Goal: Task Accomplishment & Management: Complete application form

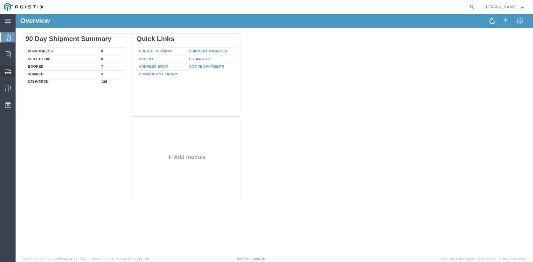
click at [0, 0] on span "Create Shipment" at bounding box center [0, 0] width 0 height 0
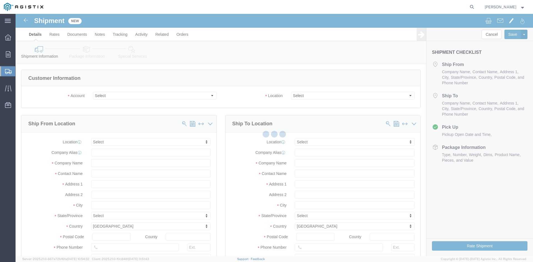
select select
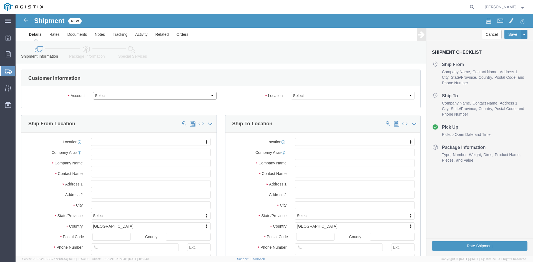
click select "Select PG&E Power Partners"
select select "9596"
click select "Select PG&E Power Partners"
select select "PURCHORD"
select select
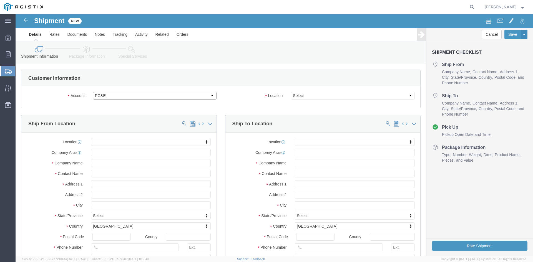
select select
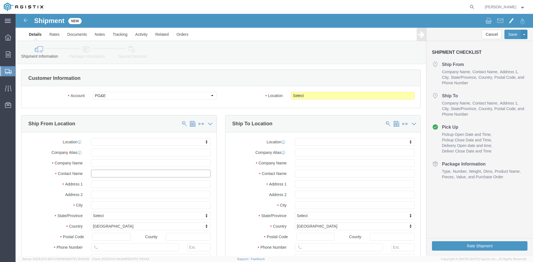
drag, startPoint x: 82, startPoint y: 161, endPoint x: 89, endPoint y: 161, distance: 6.9
click input "text"
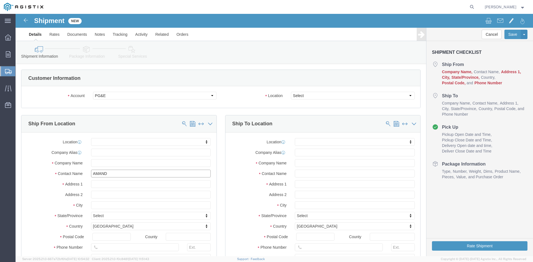
type input "[PERSON_NAME]"
click p "- Power Partners LLC - ([PERSON_NAME]) [STREET_ADDRESS][PERSON_NAME]"
select select
type input "[STREET_ADDRESS][PERSON_NAME]"
type input "30607"
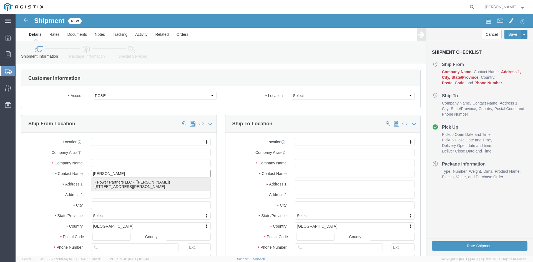
type input "[PHONE_NUMBER]"
type input "485"
type input "[PERSON_NAME][EMAIL_ADDRESS][PERSON_NAME][DOMAIN_NAME]"
checkbox input "true"
type input "Power Partners LLC"
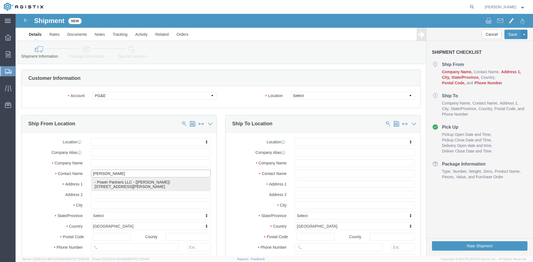
type input "[PERSON_NAME]"
type input "[GEOGRAPHIC_DATA]"
select select "GA"
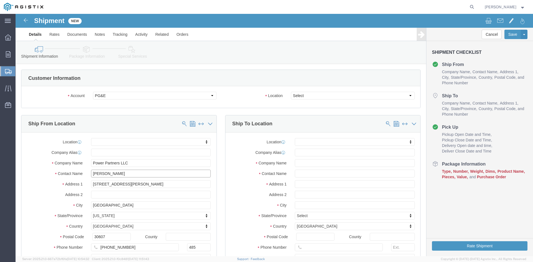
type input "[PERSON_NAME]"
click select "Select All Others [GEOGRAPHIC_DATA] [GEOGRAPHIC_DATA] [GEOGRAPHIC_DATA] [GEOGRA…"
select select "23082"
click select "Select All Others [GEOGRAPHIC_DATA] [GEOGRAPHIC_DATA] [GEOGRAPHIC_DATA] [GEOGRA…"
drag, startPoint x: 281, startPoint y: 160, endPoint x: 288, endPoint y: 160, distance: 6.9
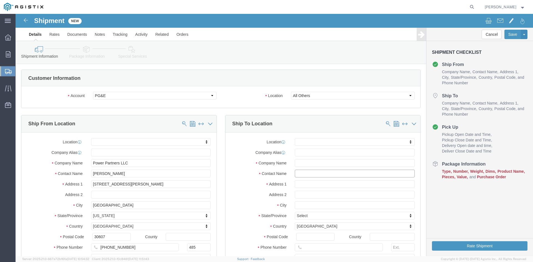
click input "text"
type input "rECEIVIN"
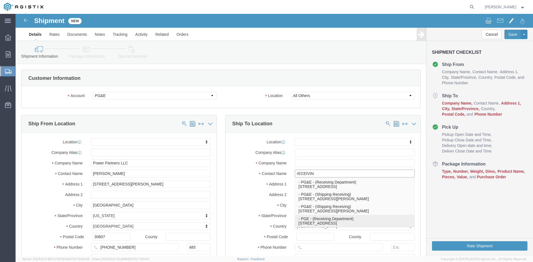
click p "- PGE - (Receiving Department) [STREET_ADDRESS]"
select select
type input "[STREET_ADDRESS]"
type input "95206"
type input "[PHONE_NUMBER]"
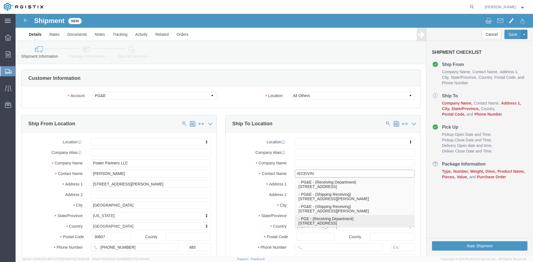
type input "PGE"
type input "Receiving Department"
type input "Stockton"
select select "CA"
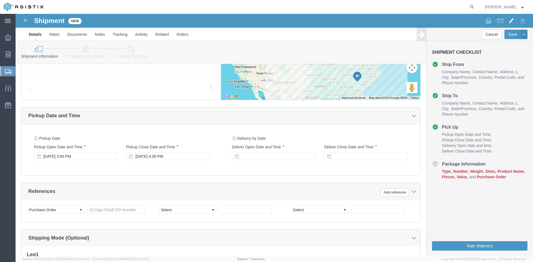
scroll to position [305, 0]
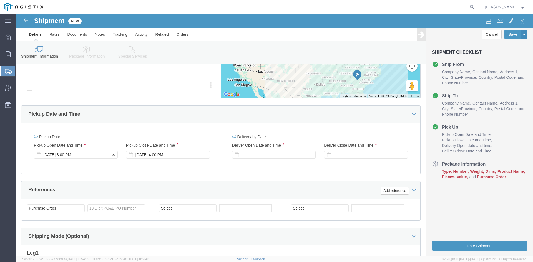
type input "Receiving Department"
click div "Pickup Start Date Pickup Start Time Pickup Open Date and Time [DATE] 3:00 PM"
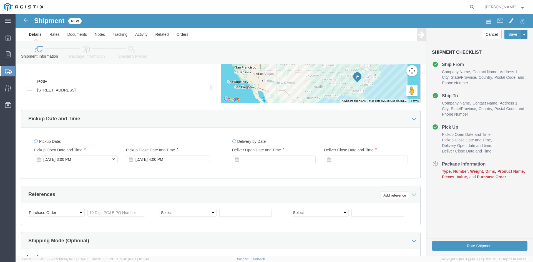
click div "[DATE] 3:00 PM"
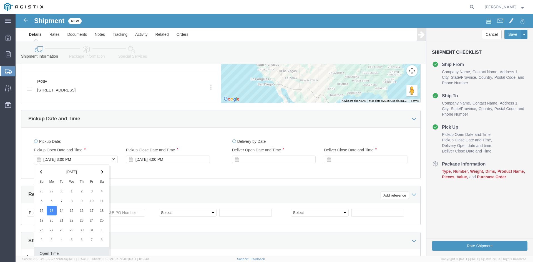
scroll to position [397, 0]
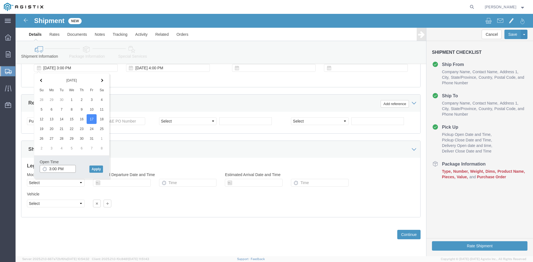
drag, startPoint x: 33, startPoint y: 154, endPoint x: 54, endPoint y: 155, distance: 21.1
click input "3:00 PM"
drag, startPoint x: 48, startPoint y: 154, endPoint x: 53, endPoint y: 154, distance: 5.0
click input "11:00 PM"
type input "11:00 AM"
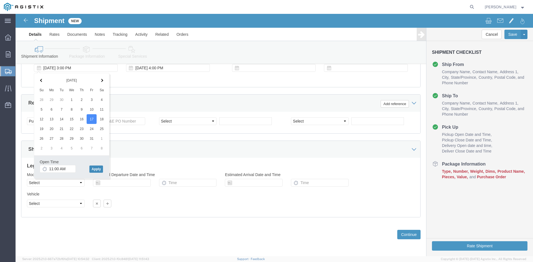
click button "Apply"
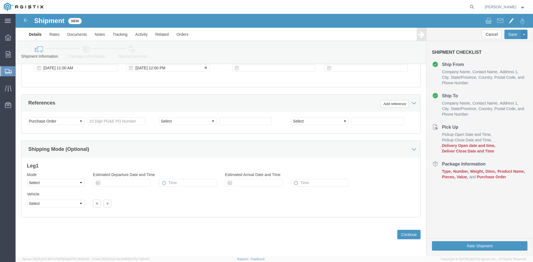
click div "[DATE] 12:00 PM"
type input "5:00 PM"
click button "Apply"
click div
click input "6:00 PM"
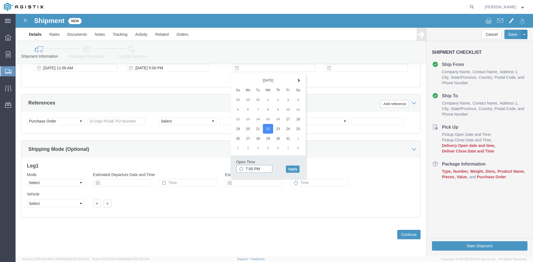
click input "7:00 PM"
click input "7:30 PM"
type input "7:30 AM"
click button "Apply"
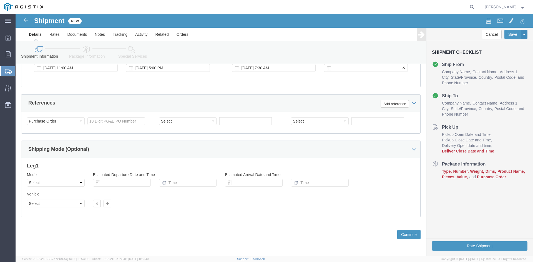
click div
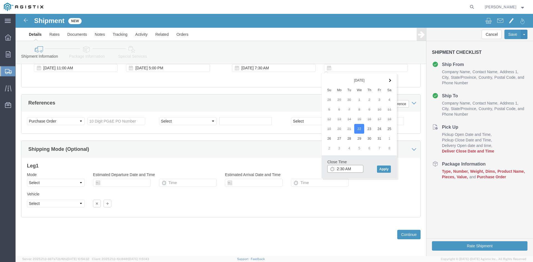
drag, startPoint x: 327, startPoint y: 154, endPoint x: 332, endPoint y: 154, distance: 4.2
click input "2:30 AM"
click input "2:00 AM"
type input "2:00 PM"
click button "Apply"
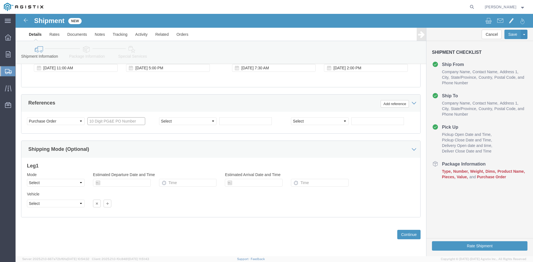
click input "text"
type input "3501410155"
click select "Select Account Type Activity ID Airline Appointment Number ASN Batch Request # …"
select select "BOL"
click select "Select Account Type Activity ID Airline Appointment Number ASN Batch Request # …"
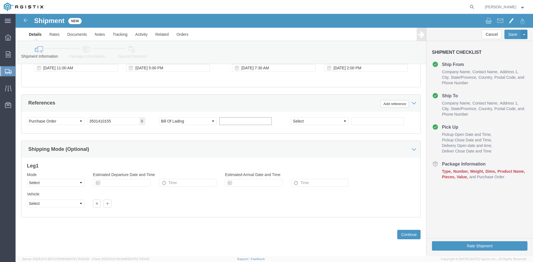
click input "text"
type input "9957676"
click select "Select Air Less than Truckload Multi-Leg Ocean Freight Rail Small Parcel Truckl…"
select select "TL"
click select "Select Air Less than Truckload Multi-Leg Ocean Freight Rail Small Parcel Truckl…"
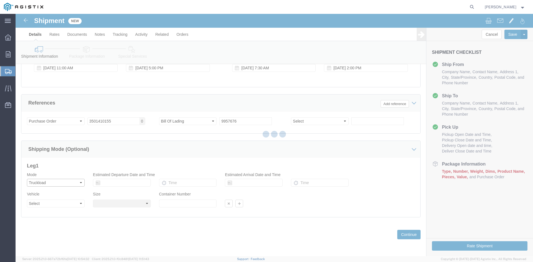
select select
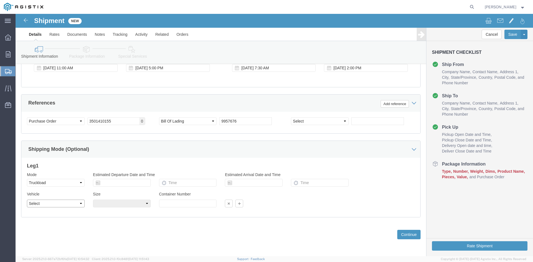
click select "Select 1-Ton (PSS) 10 Wheel 10 Yard Dump Truck 20 Yard Dump Truck Bobtail Botto…"
select select "FLBD"
click select "Select 1-Ton (PSS) 10 Wheel 10 Yard Dump Truck 20 Yard Dump Truck Bobtail Botto…"
click button "Continue"
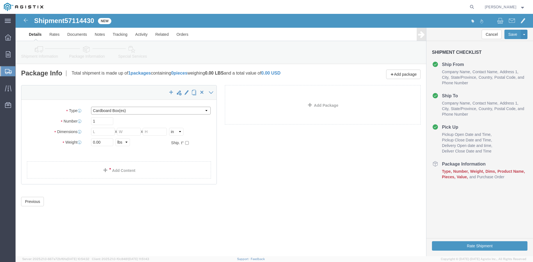
click select "Select Bulk Bundle(s) Cardboard Box(es) Carton(s) Crate(s) Drum(s) (Fiberboard)…"
select select "PSNS"
click select "Select Bulk Bundle(s) Cardboard Box(es) Carton(s) Crate(s) Drum(s) (Fiberboard)…"
drag, startPoint x: 77, startPoint y: 107, endPoint x: 86, endPoint y: 107, distance: 9.4
click input "text"
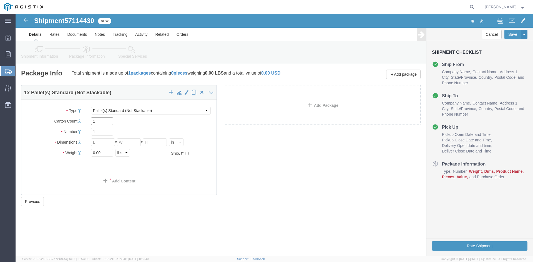
type input "1"
drag, startPoint x: 82, startPoint y: 118, endPoint x: 67, endPoint y: 118, distance: 15.6
click div "Number 1"
type input "86"
click input "text"
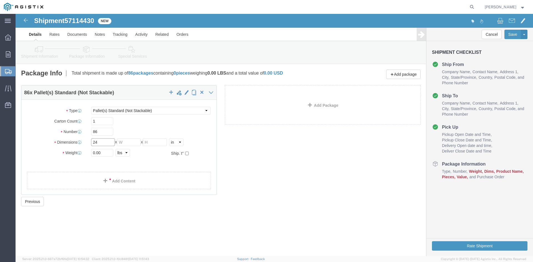
type input "24"
drag, startPoint x: 109, startPoint y: 130, endPoint x: 117, endPoint y: 126, distance: 9.8
click input "text"
type input "24"
drag, startPoint x: 136, startPoint y: 128, endPoint x: 144, endPoint y: 128, distance: 8.3
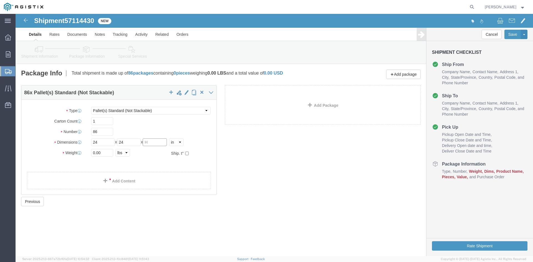
click input "text"
type input "32.75"
drag, startPoint x: 72, startPoint y: 139, endPoint x: 55, endPoint y: 139, distance: 17.2
click div "Weight Total weight of packages in pounds or kilograms 0.00 Select kgs lbs Ship…"
type input "31063.81"
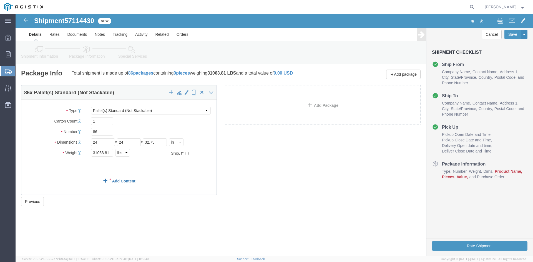
click link "Add Content"
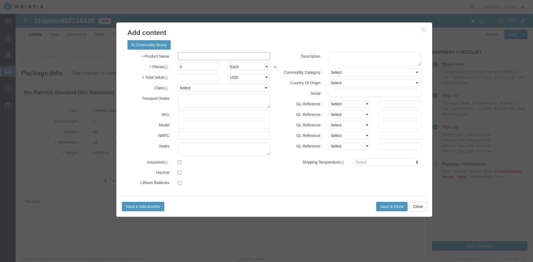
click input "text"
type input "Overhead Transformer"
drag, startPoint x: 170, startPoint y: 51, endPoint x: 140, endPoint y: 53, distance: 30.6
click div "Pieces 0 Select Bag Barrels 100Board Feet Bottle Box Blister Pack Carats Can Ca…"
type input "86"
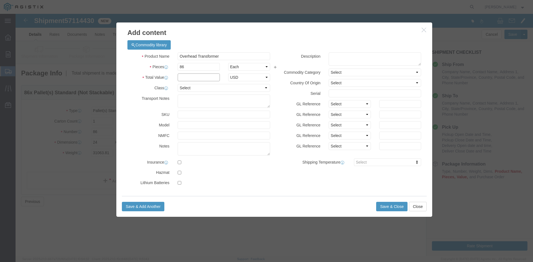
click input "text"
type input "1"
click select "Select 50 55 60 65 70 85 92.5 100 125 175 250 300 400"
select select "55"
click select "Select 50 55 60 65 70 85 92.5 100 125 175 250 300 400"
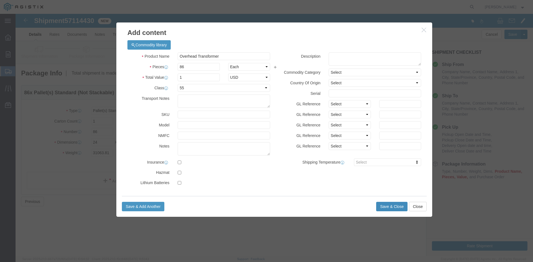
click button "Save & Close"
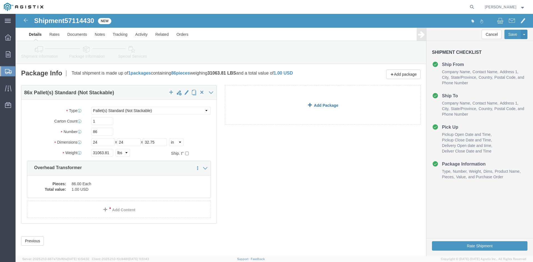
click link "Add Package"
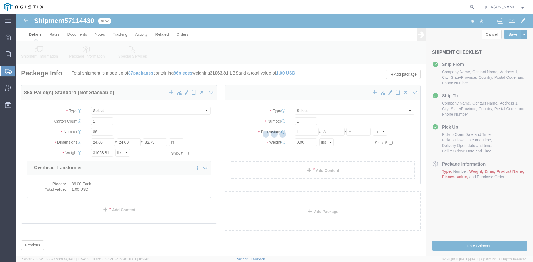
select select "PSNS"
select select "CBOX"
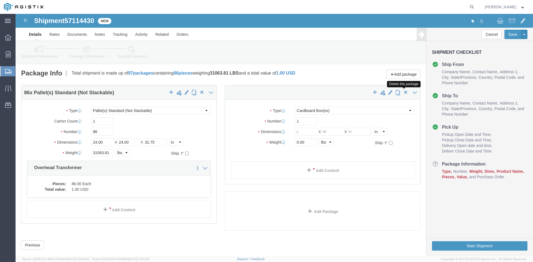
click span "button"
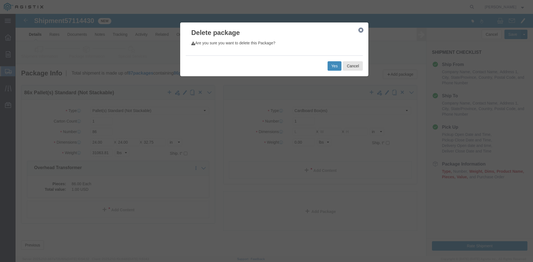
click button "Yes"
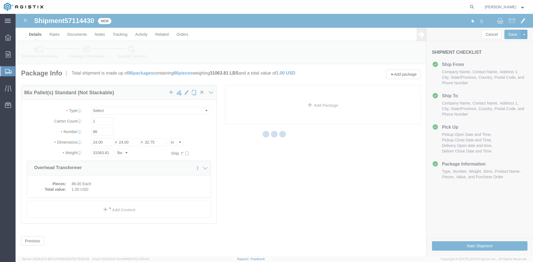
select select "PSNS"
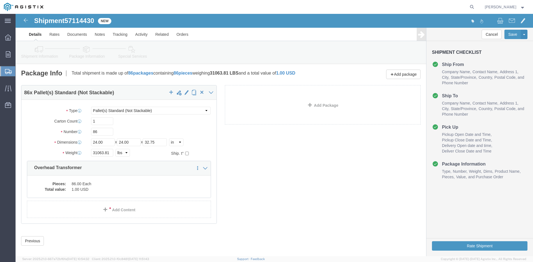
click icon
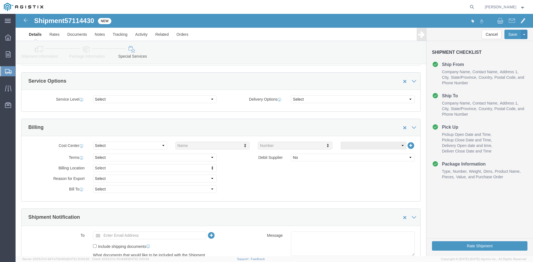
scroll to position [194, 0]
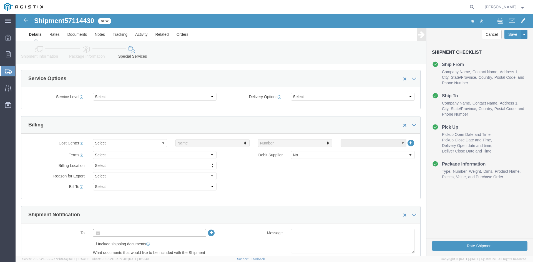
click input "text"
type input "[EMAIL_ADDRESS][DOMAIN_NAME]"
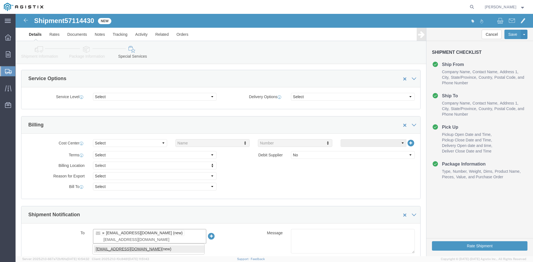
type input "[EMAIL_ADDRESS][DOMAIN_NAME]"
type input "[EMAIL_ADDRESS][DOMAIN_NAME],[DOMAIN_NAME][EMAIL_ADDRESS][DOMAIN_NAME]"
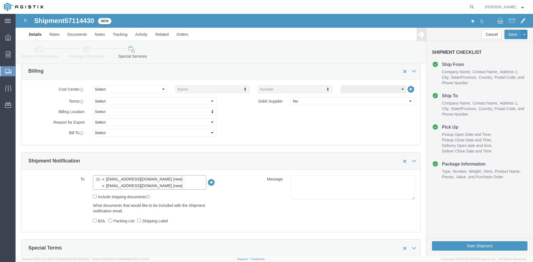
scroll to position [250, 0]
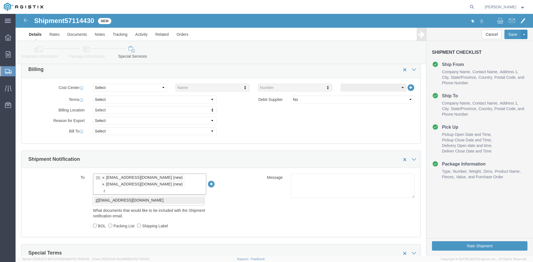
type input "z"
type input "[EMAIL_ADDRESS][DOMAIN_NAME],[DOMAIN_NAME][EMAIL_ADDRESS][DOMAIN_NAME],[PERSON_…"
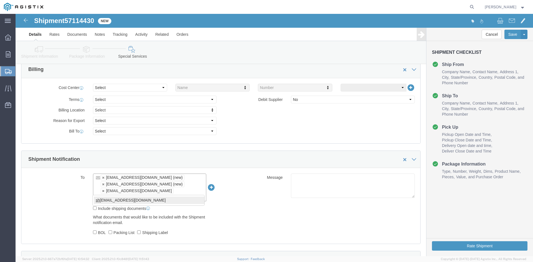
type input "sh"
type input "[EMAIL_ADDRESS][DOMAIN_NAME],[DOMAIN_NAME][EMAIL_ADDRESS][DOMAIN_NAME],[EMAIL_A…"
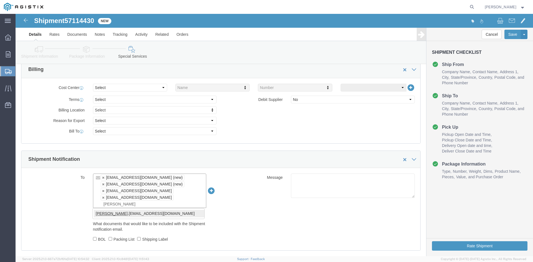
type input "[PERSON_NAME]"
type input "[EMAIL_ADDRESS][DOMAIN_NAME],[DOMAIN_NAME][EMAIL_ADDRESS][DOMAIN_NAME],[EMAIL_A…"
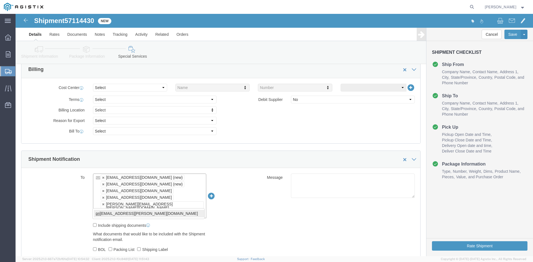
type input "pri"
type input "[EMAIL_ADDRESS][DOMAIN_NAME],[DOMAIN_NAME][EMAIL_ADDRESS][DOMAIN_NAME],[EMAIL_A…"
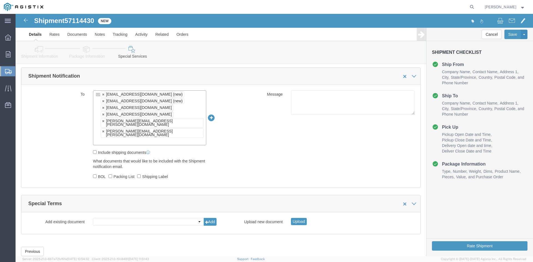
scroll to position [336, 0]
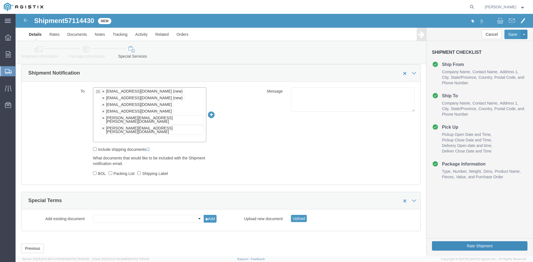
click button "Rate Shipment"
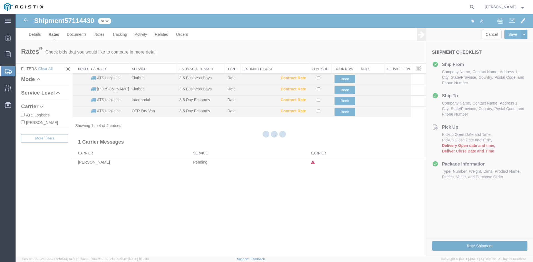
scroll to position [0, 0]
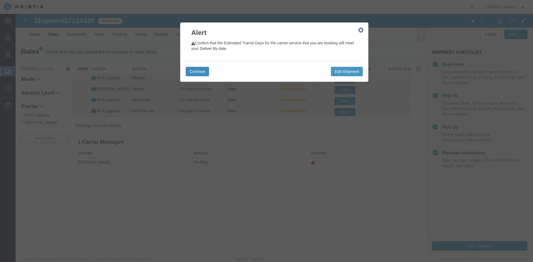
click at [200, 71] on button "Continue" at bounding box center [197, 71] width 23 height 9
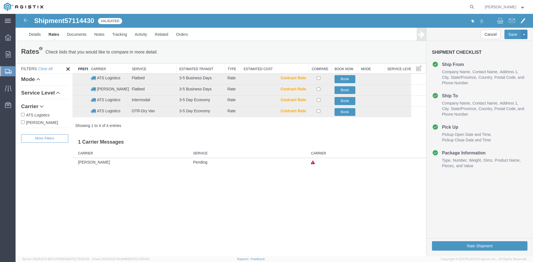
click at [22, 115] on input "ATS Logistics" at bounding box center [23, 115] width 4 height 4
checkbox input "true"
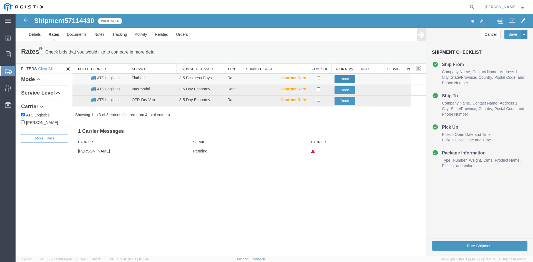
click at [349, 79] on button "Book" at bounding box center [345, 79] width 21 height 8
